Goal: Communication & Community: Answer question/provide support

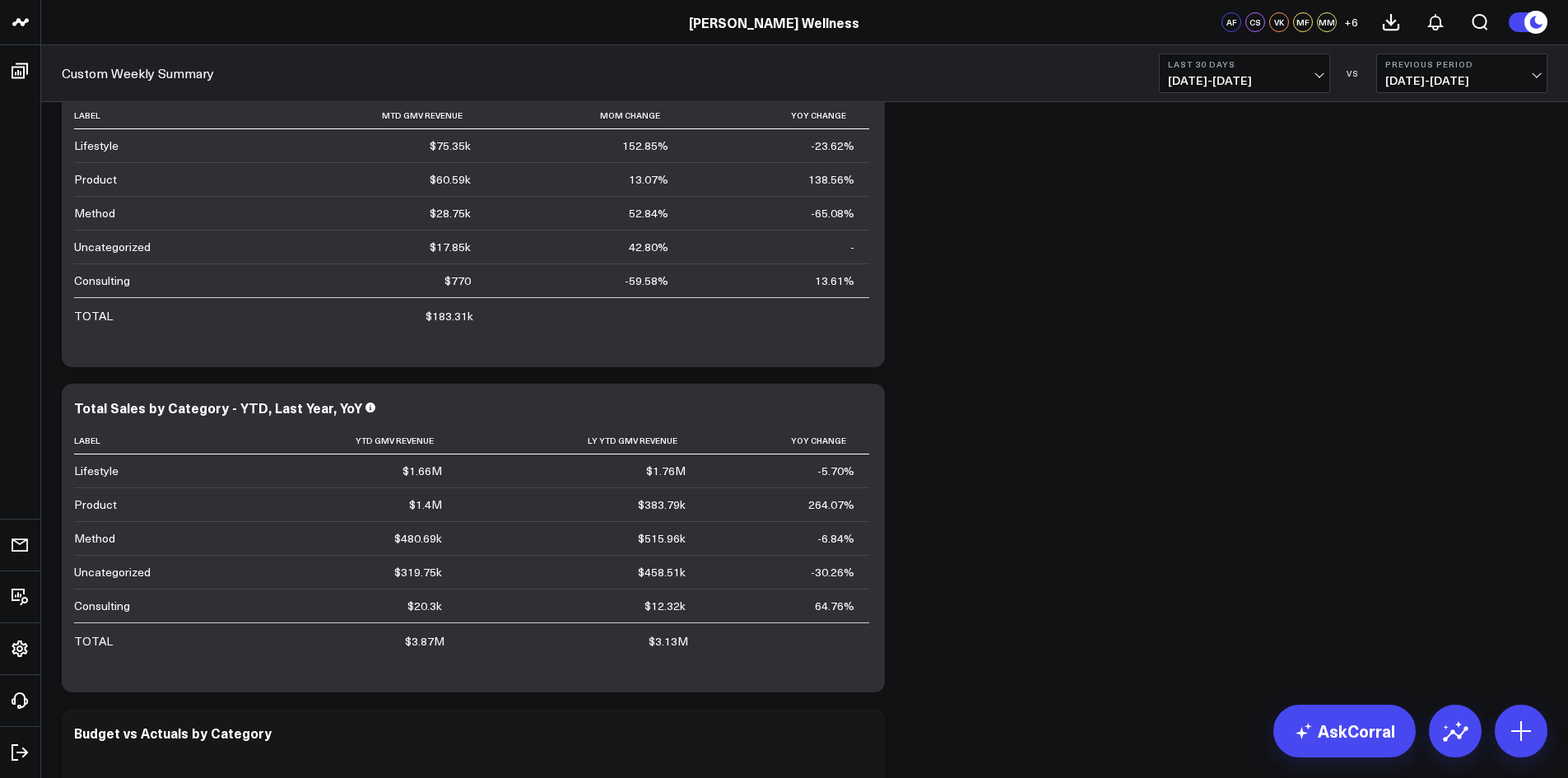
scroll to position [1317, 0]
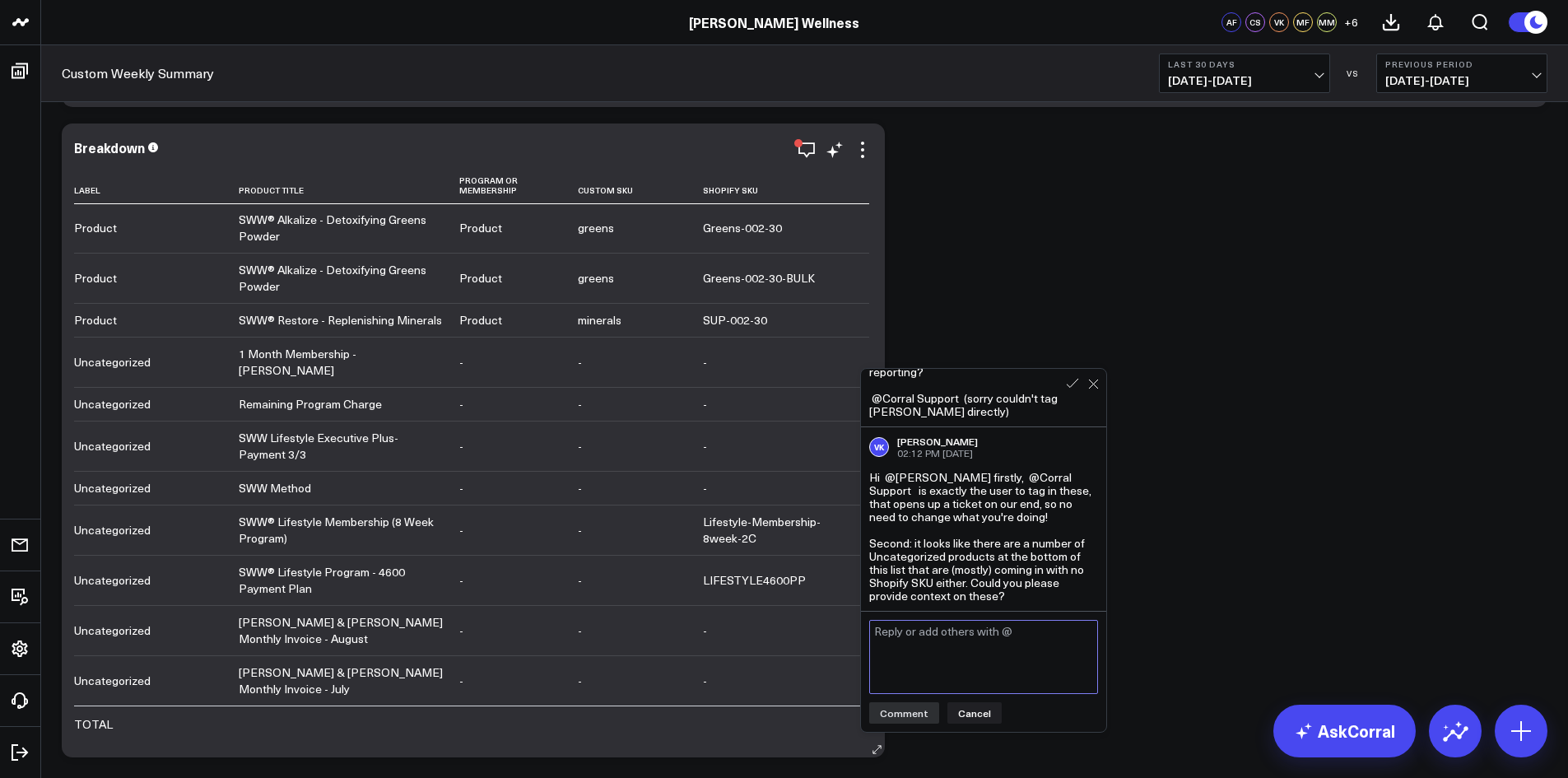
scroll to position [1598, 0]
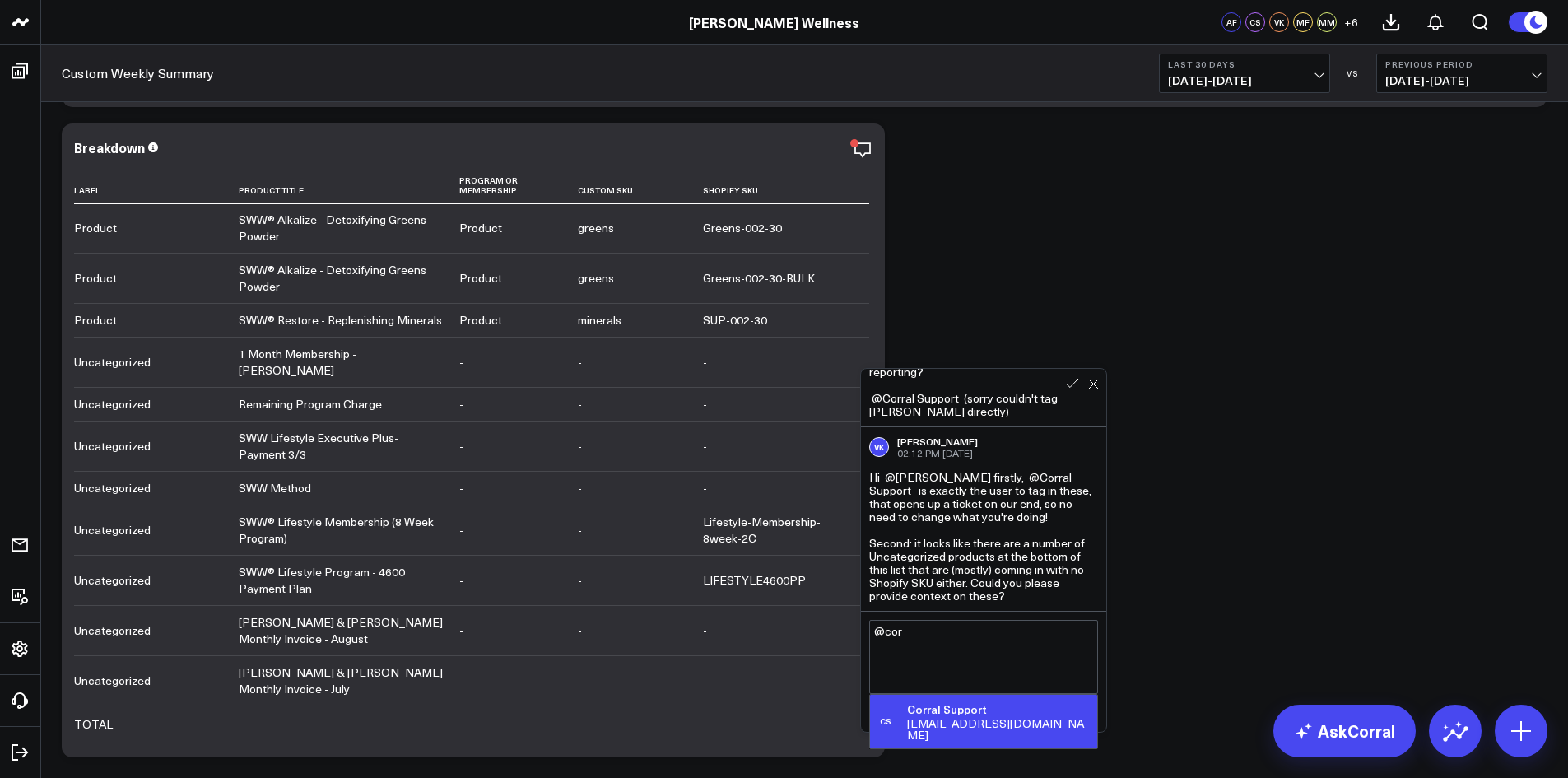
click at [950, 711] on div "Corral Support" at bounding box center [999, 710] width 183 height 16
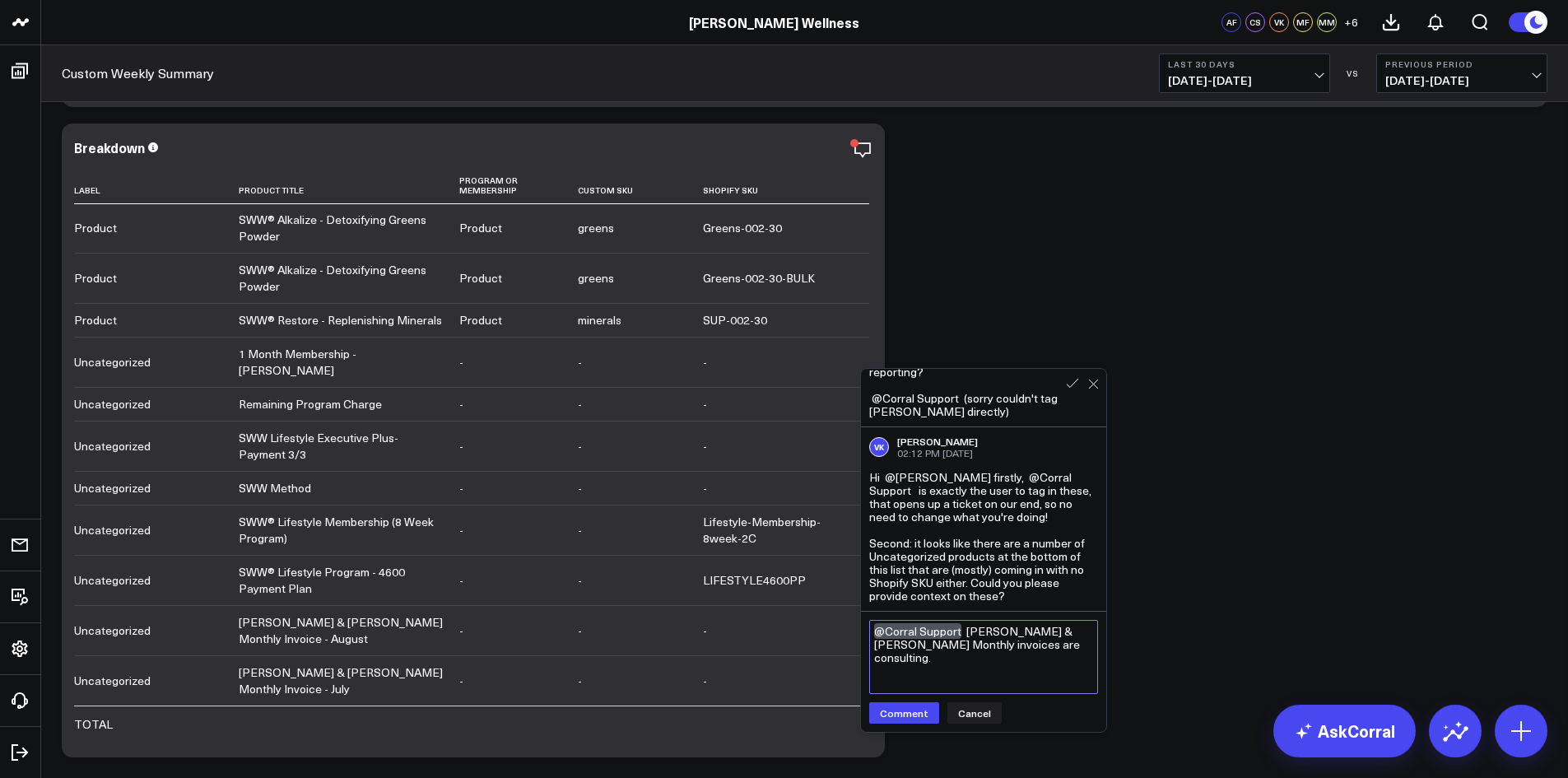
click at [1059, 653] on textarea "@Corral Support Sullivan & Cromwell Monthly invoices are consulting." at bounding box center [983, 657] width 229 height 74
type textarea "@Corral Support Sullivan & Cromwell Monthly invoices are consulting. SWW Lifest…"
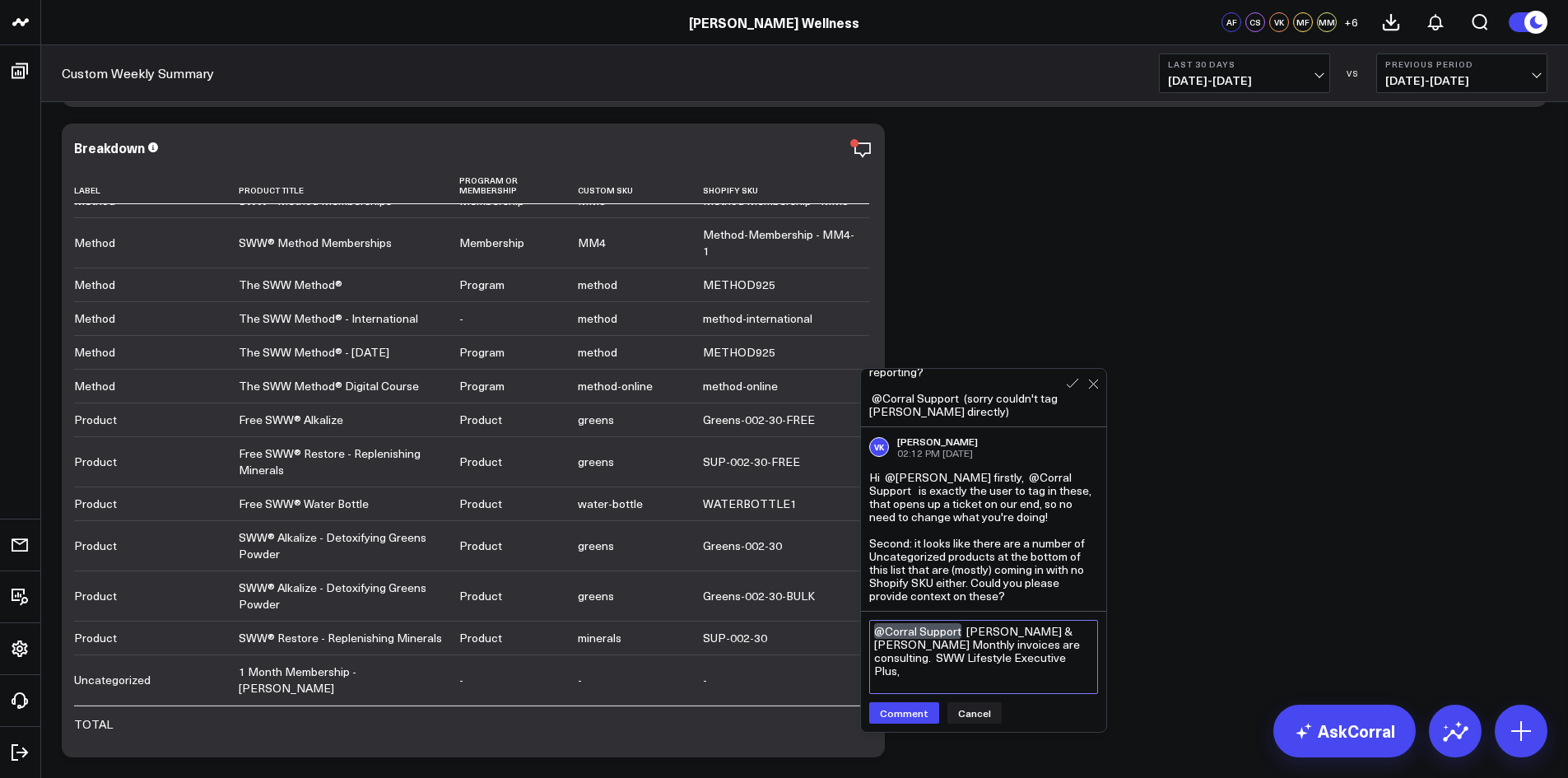
scroll to position [1187, 0]
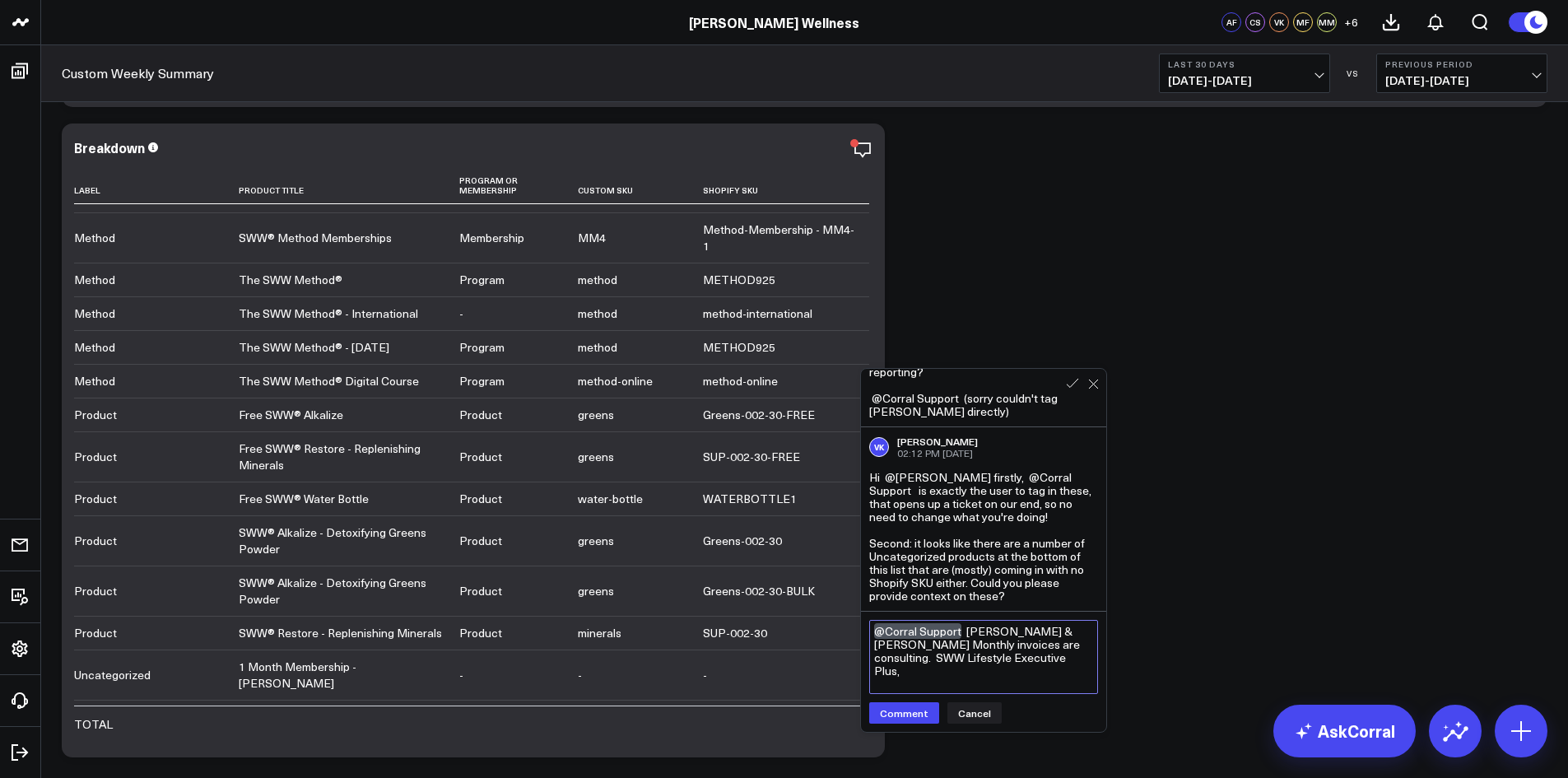
click at [1045, 648] on textarea "@Corral Support Sullivan & Cromwell Monthly invoices are consulting. SWW Lifest…" at bounding box center [983, 657] width 229 height 74
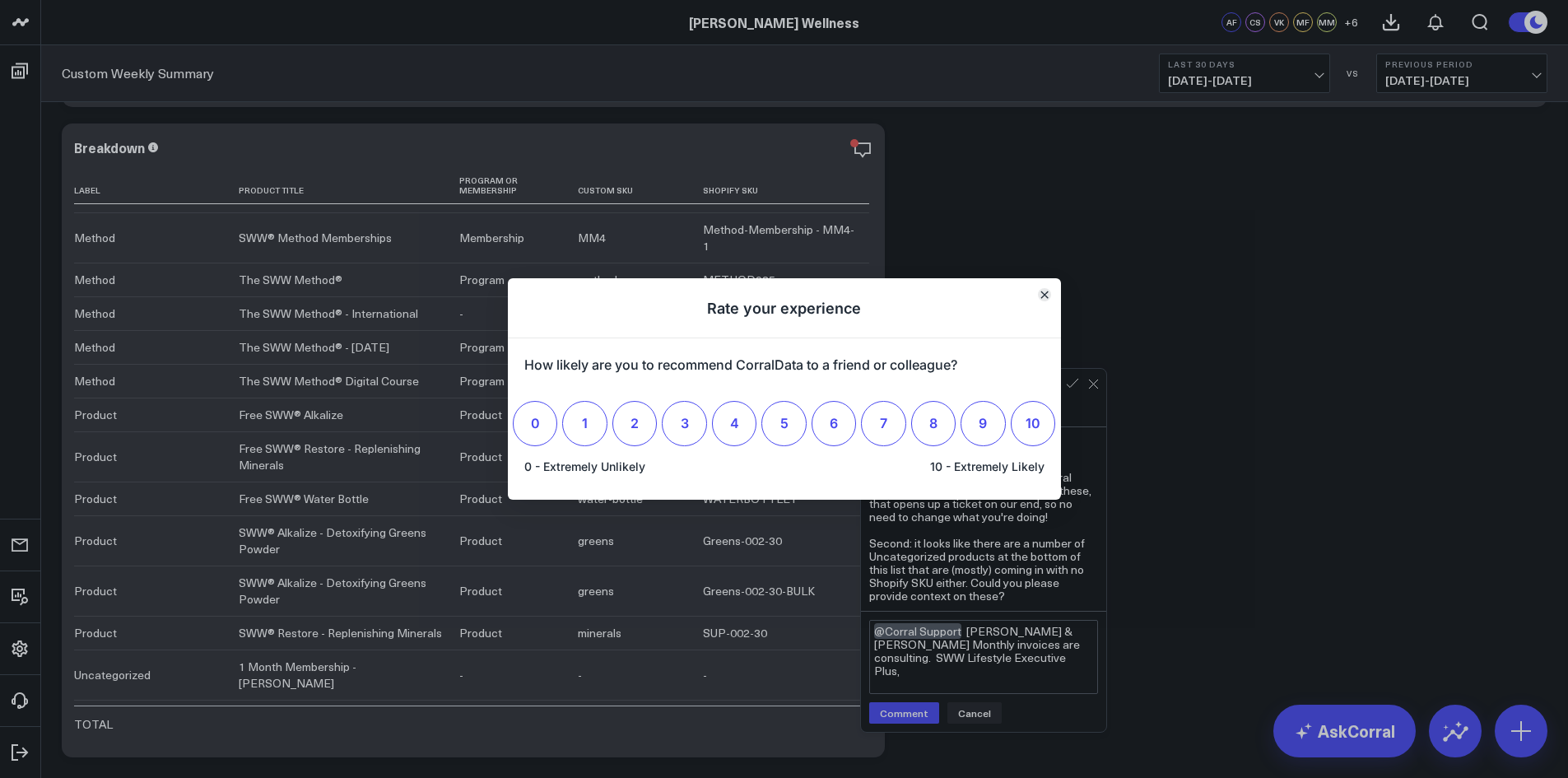
click at [1050, 296] on button "Close" at bounding box center [1044, 295] width 13 height 13
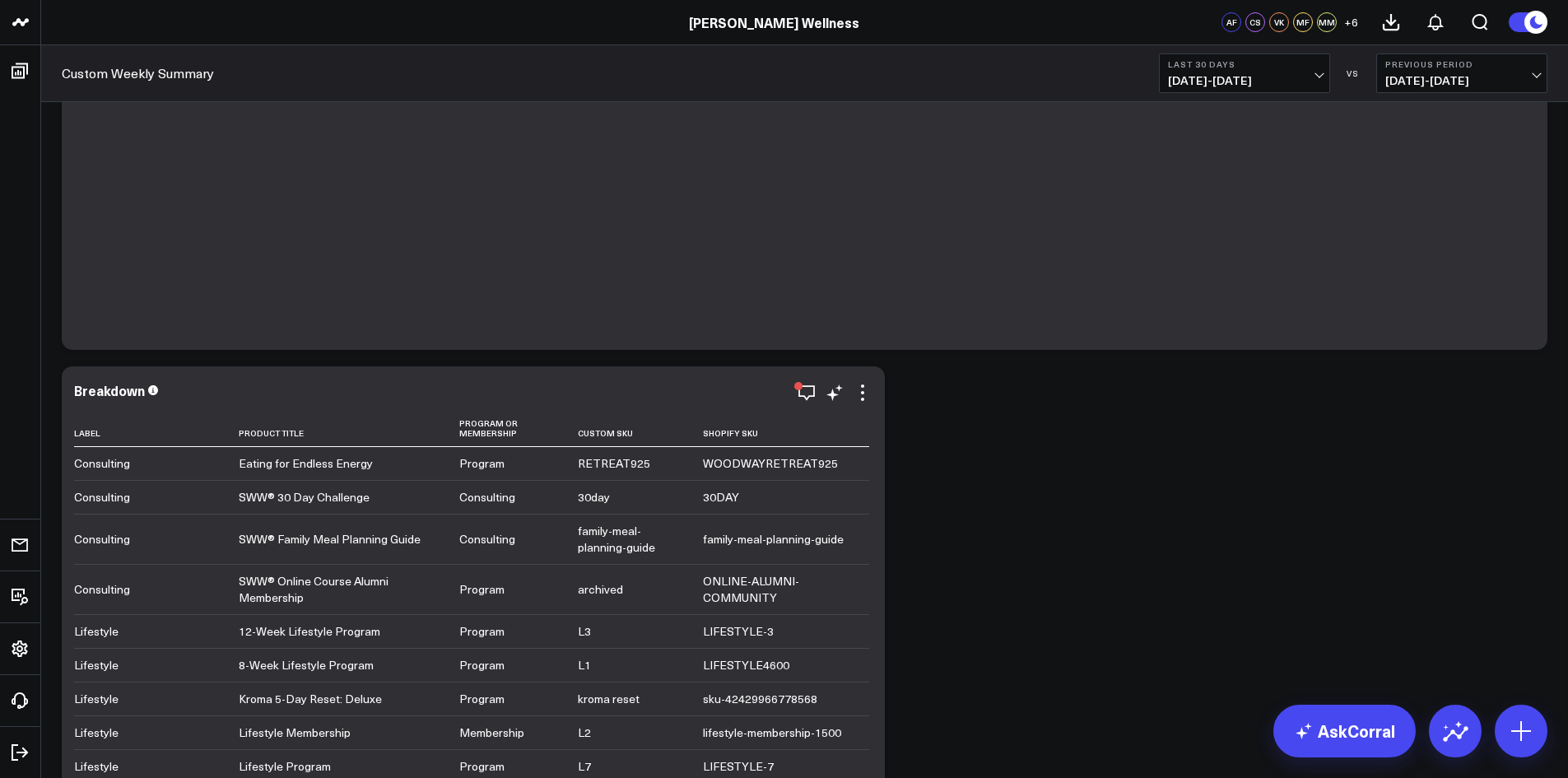
scroll to position [5245, 0]
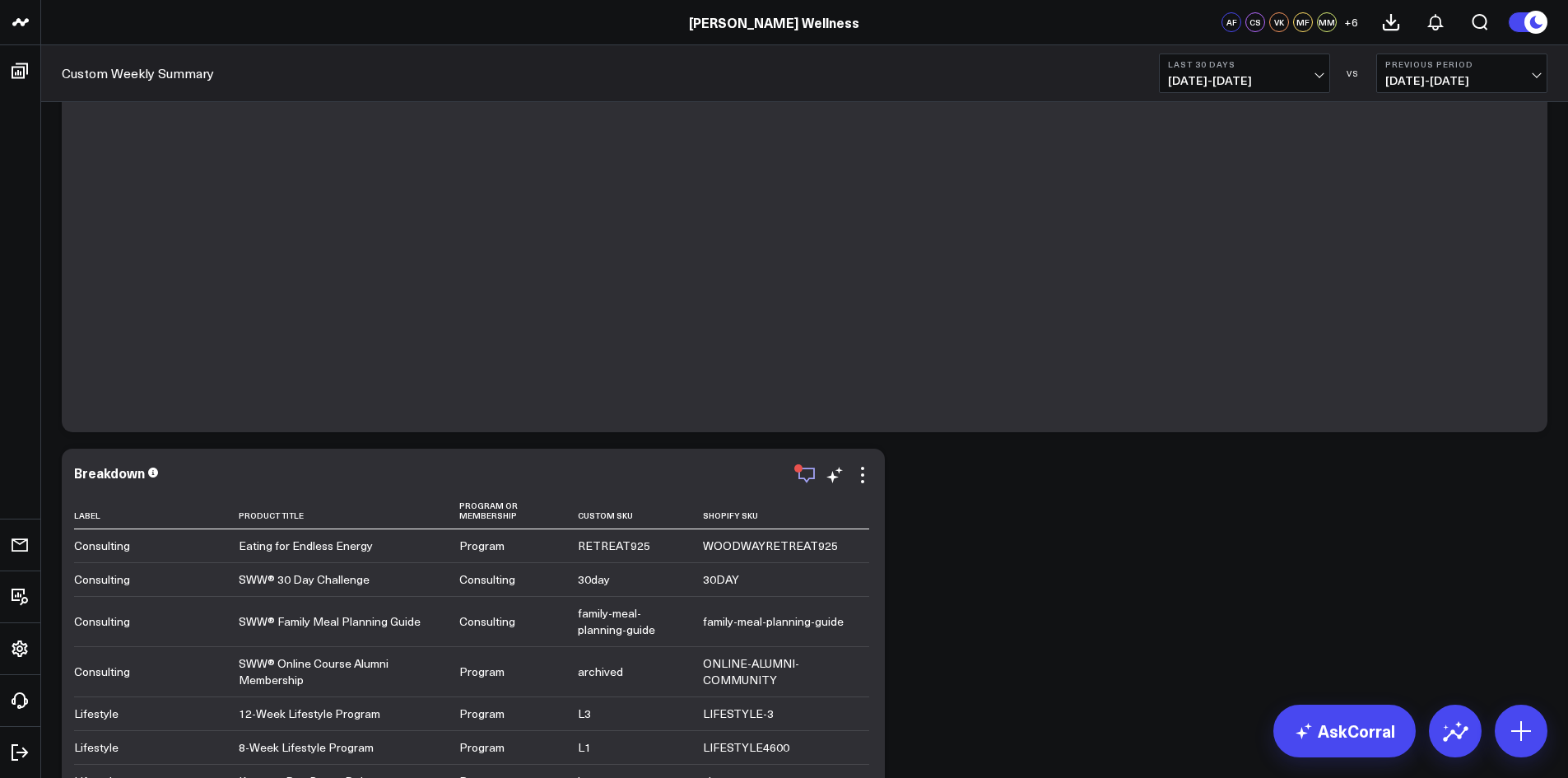
click at [805, 479] on icon "button" at bounding box center [806, 475] width 16 height 16
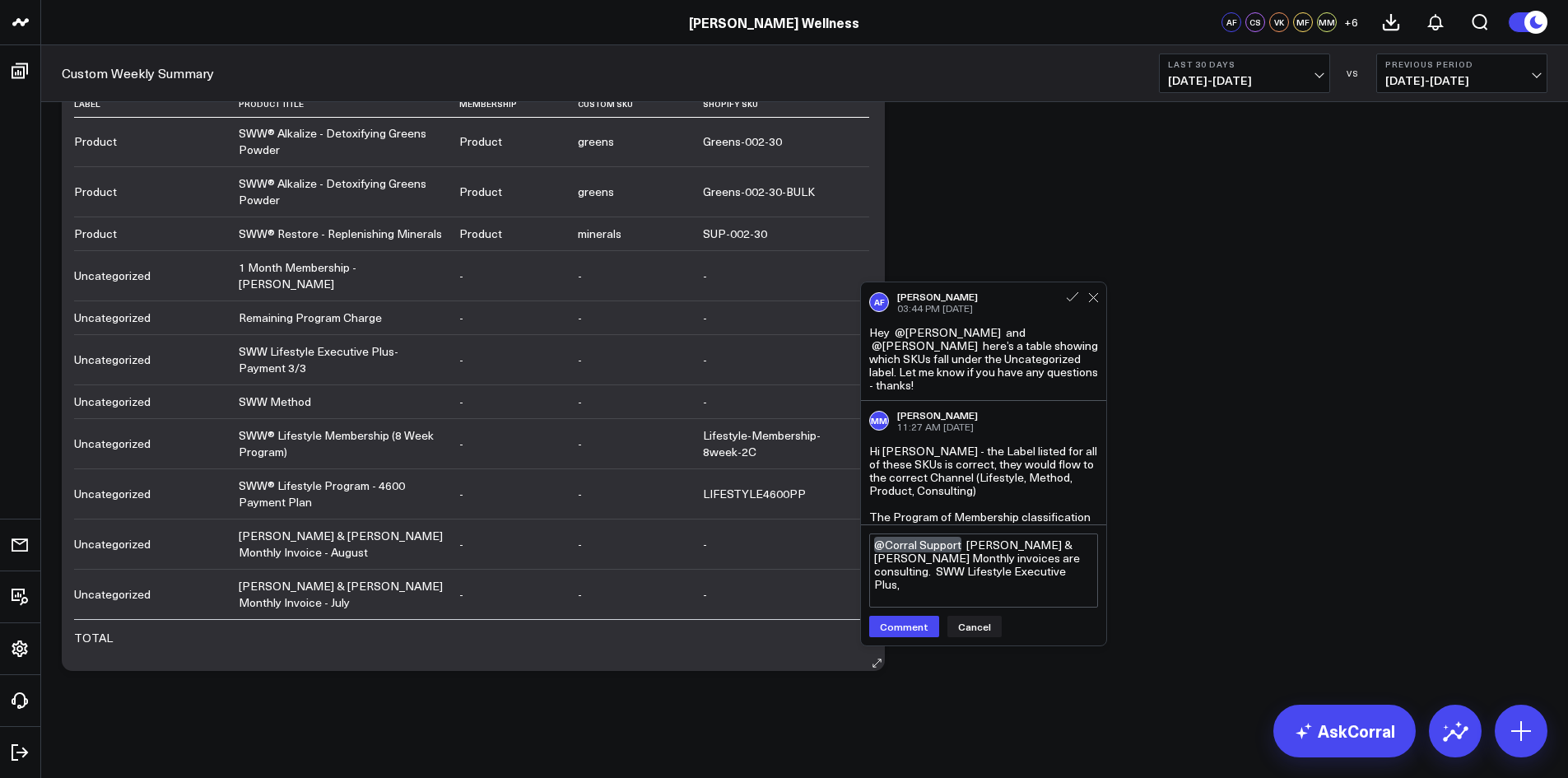
scroll to position [1598, 0]
click at [1009, 570] on textarea "@Corral Support Sullivan & Cromwell Monthly invoices are consulting. SWW Lifest…" at bounding box center [983, 570] width 229 height 74
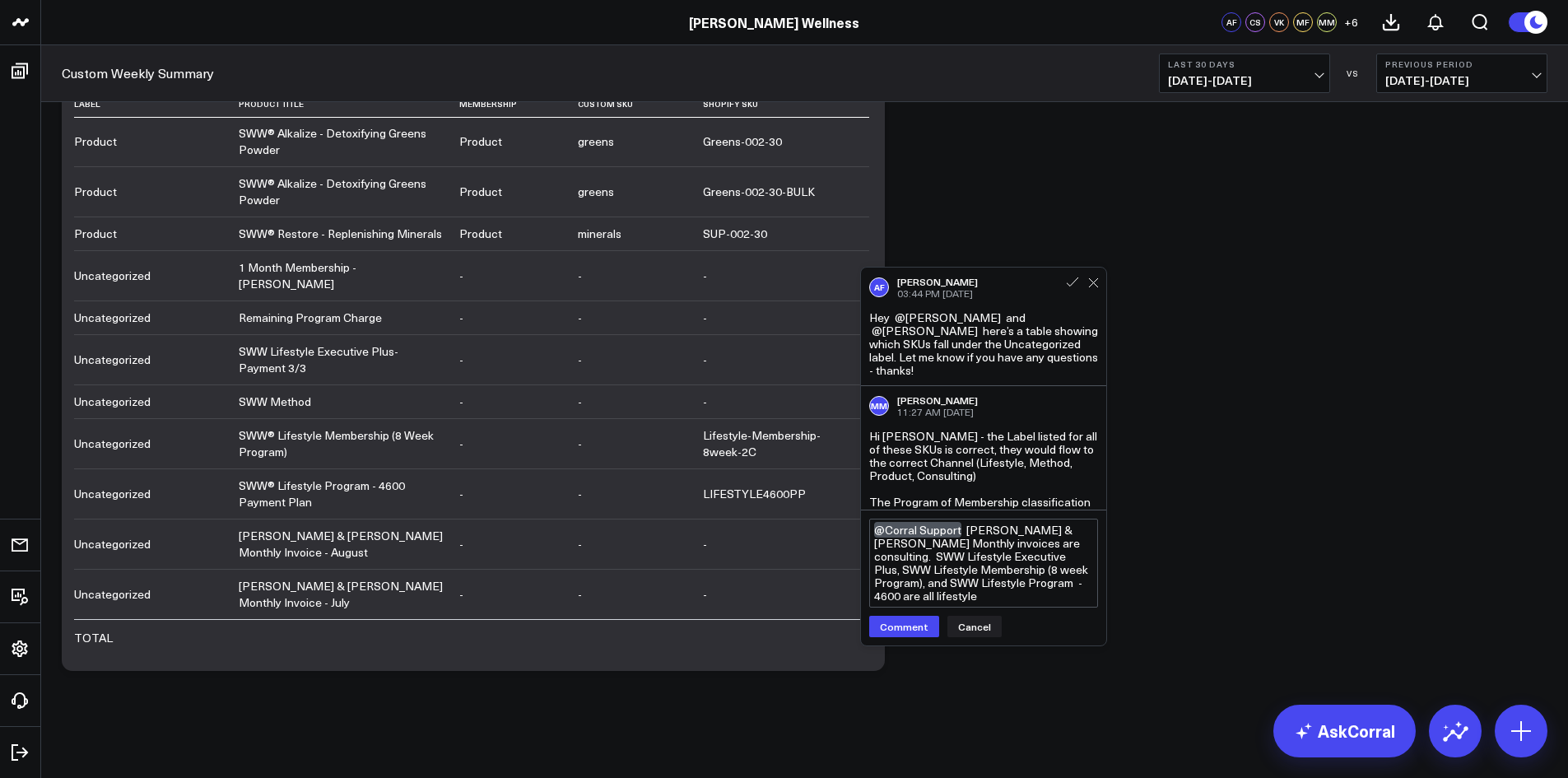
click at [997, 574] on textarea "@Corral Support Sullivan & Cromwell Monthly invoices are consulting. SWW Lifest…" at bounding box center [983, 563] width 229 height 88
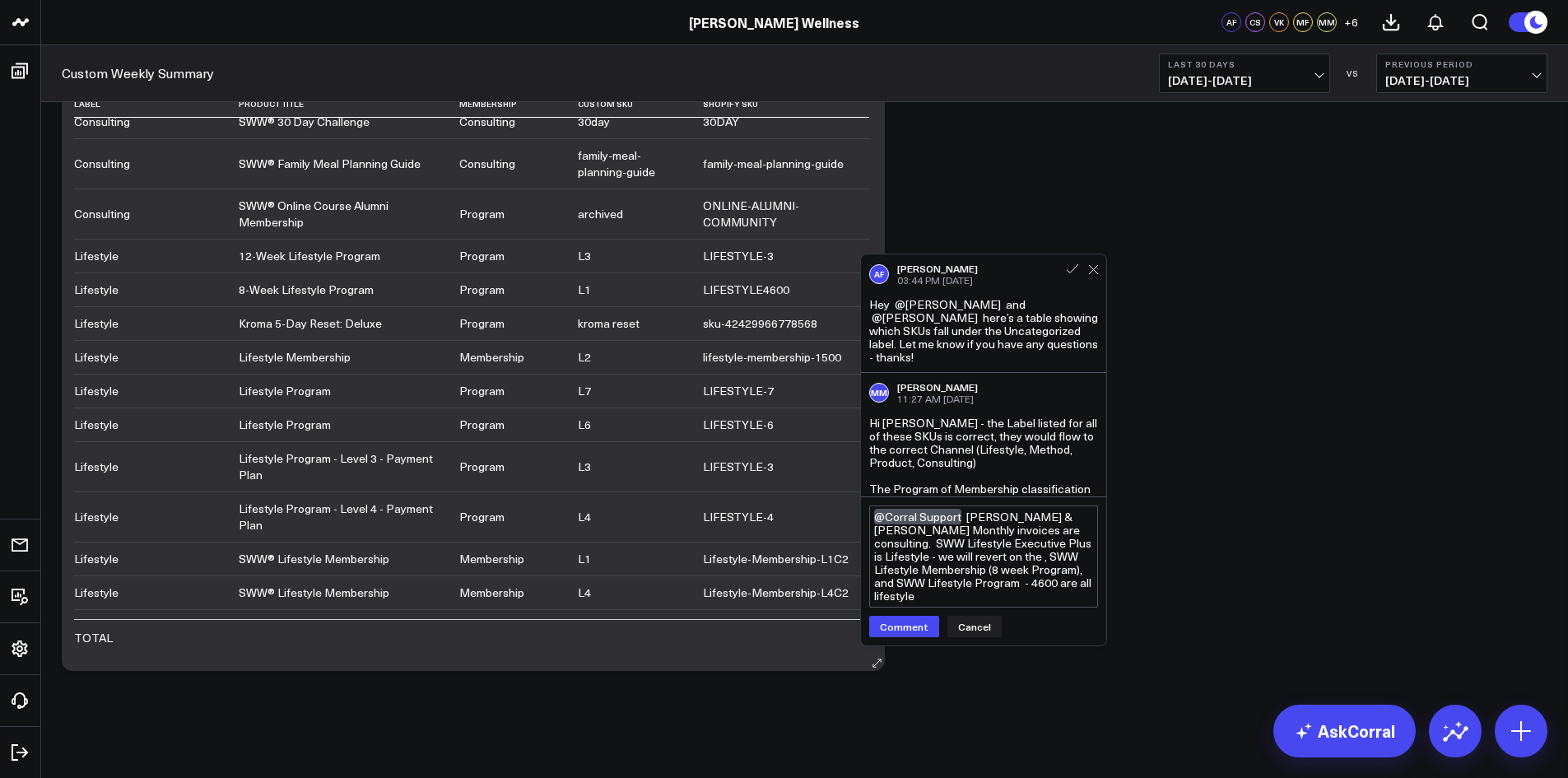
scroll to position [165, 0]
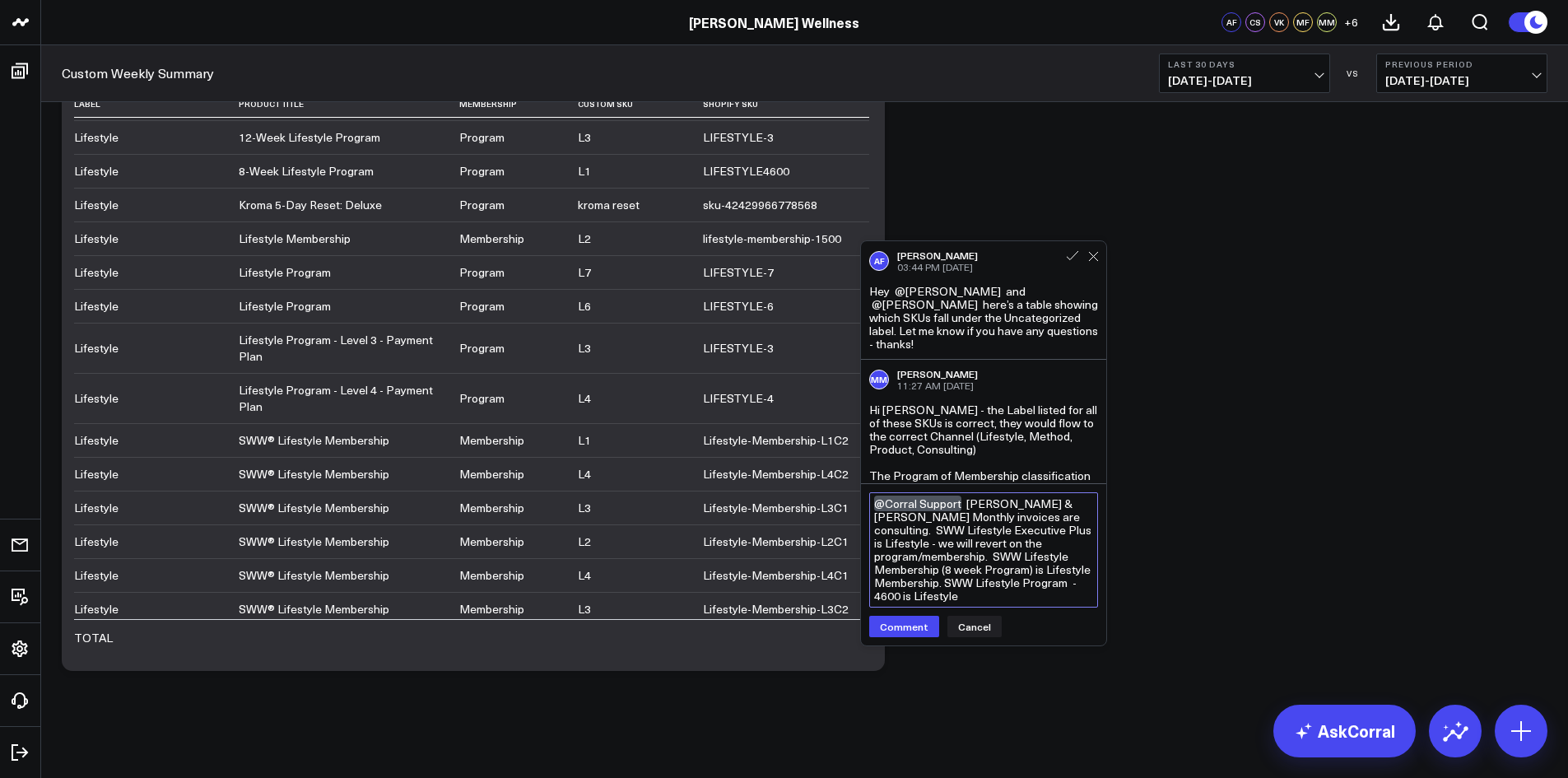
click at [1084, 603] on textarea "@Corral Support Sullivan & Cromwell Monthly invoices are consulting. SWW Lifest…" at bounding box center [983, 550] width 229 height 115
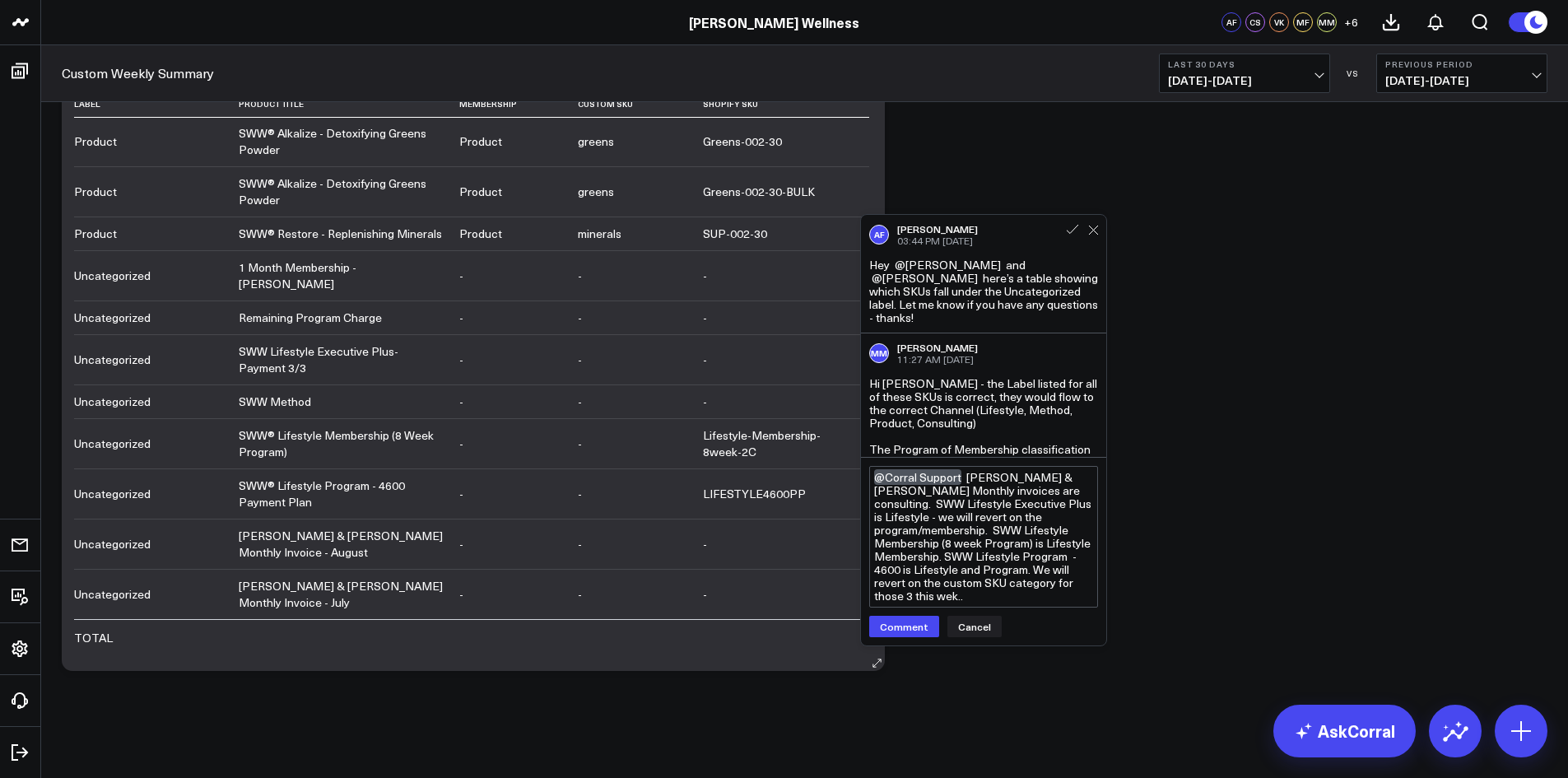
scroll to position [1598, 0]
click at [1085, 530] on textarea "@Corral Support Sullivan & Cromwell Monthly invoices are consulting. SWW Lifest…" at bounding box center [983, 536] width 229 height 141
click at [1035, 596] on textarea "@Corral Support Sullivan & Cromwell Monthly invoices are consulting. SWW Lifest…" at bounding box center [983, 536] width 229 height 141
click at [982, 557] on textarea "@Corral Support Sullivan & Cromwell Monthly invoices are consulting. SWW Lifest…" at bounding box center [983, 536] width 229 height 141
type textarea "@Corral Support Sullivan & Cromwell Monthly invoices are consulting. SWW Lifest…"
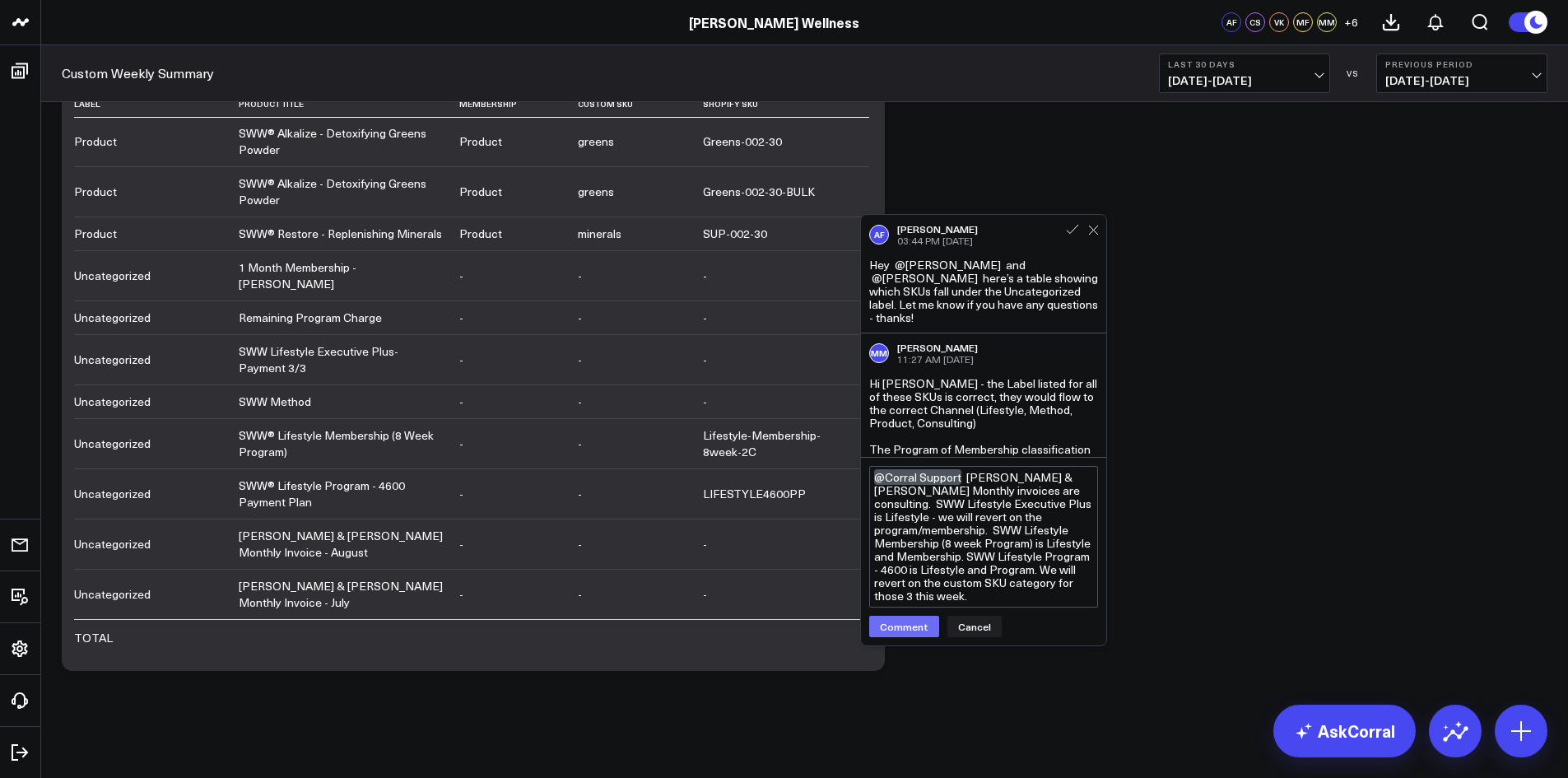
click at [918, 628] on button "Comment" at bounding box center [904, 626] width 70 height 21
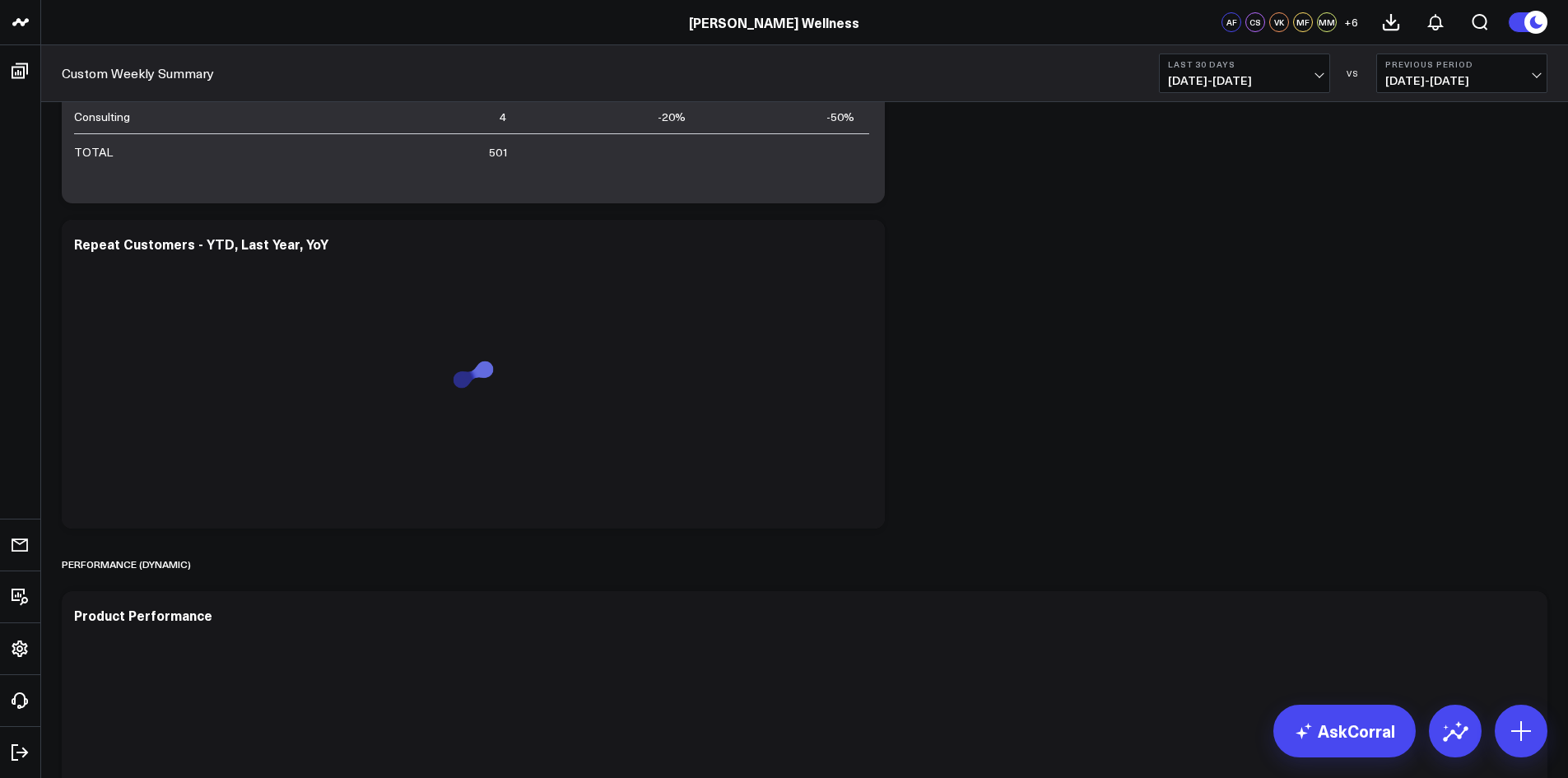
scroll to position [4422, 0]
